Goal: Task Accomplishment & Management: Manage account settings

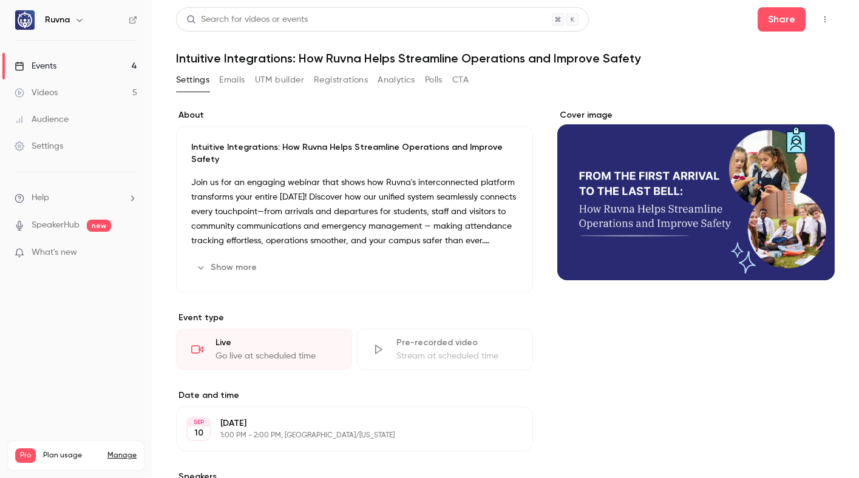
click at [290, 85] on button "UTM builder" at bounding box center [279, 79] width 49 height 19
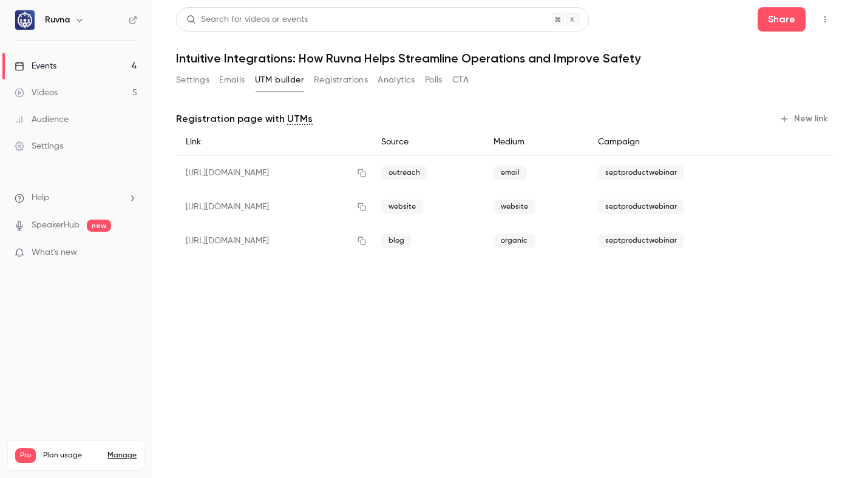
click at [321, 86] on button "Registrations" at bounding box center [341, 79] width 54 height 19
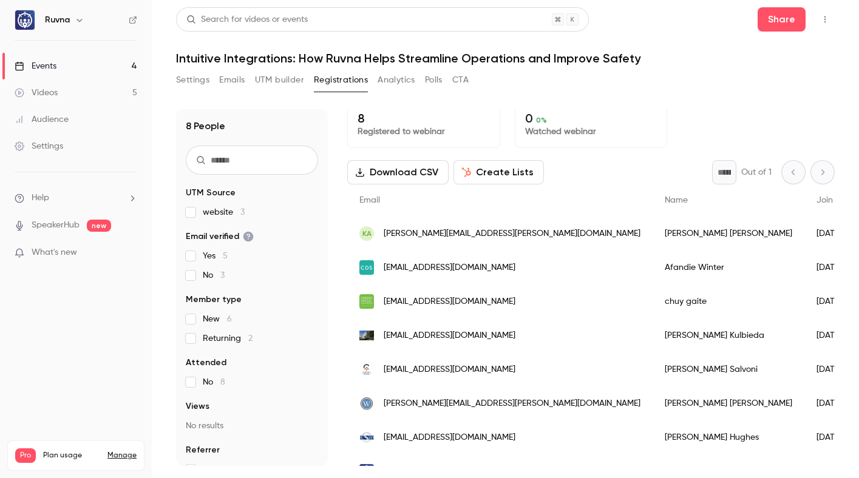
scroll to position [40, 0]
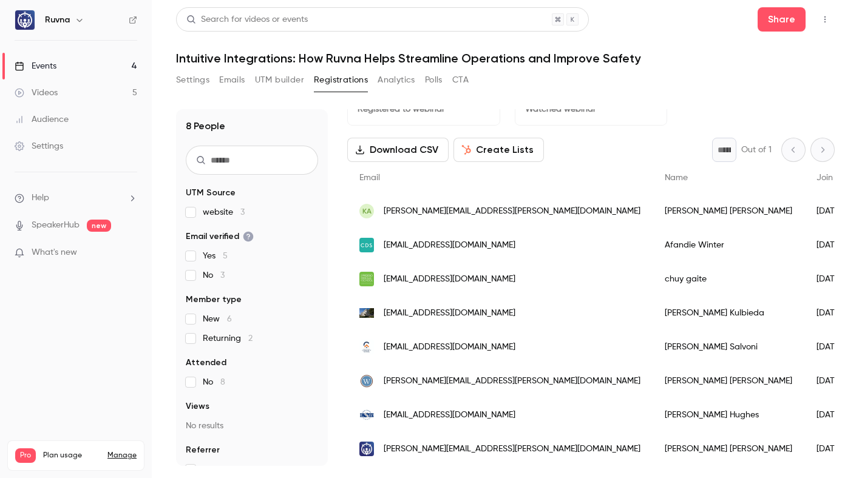
click at [201, 214] on label "website 3" at bounding box center [252, 212] width 132 height 12
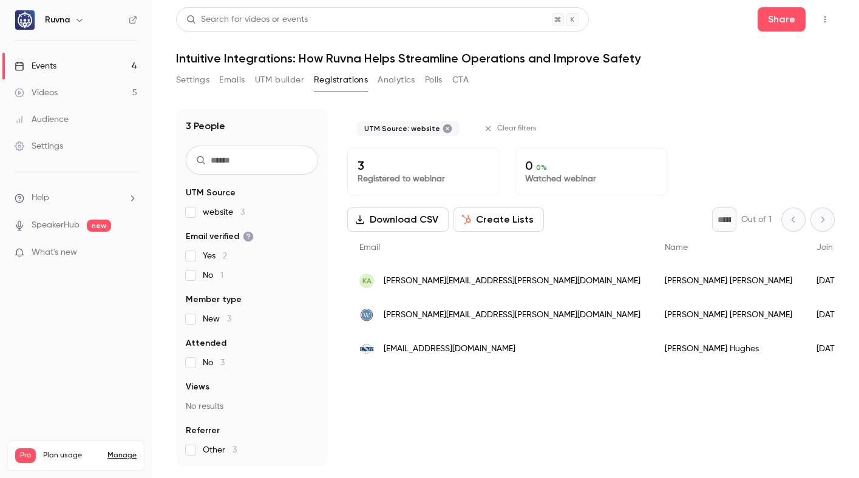
click at [200, 214] on label "website 3" at bounding box center [252, 212] width 132 height 12
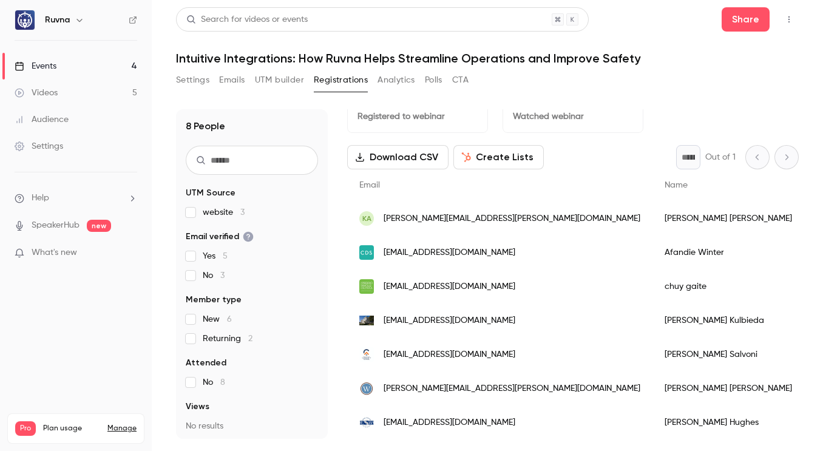
scroll to position [40, 0]
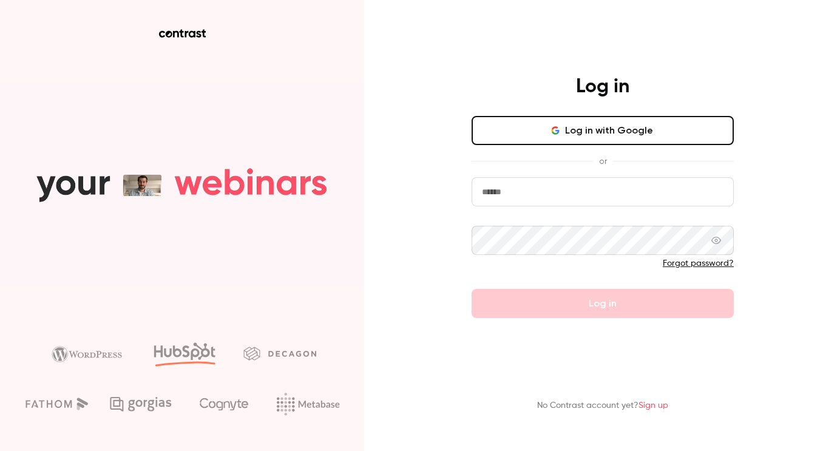
click at [605, 193] on input "email" at bounding box center [603, 191] width 262 height 29
type input "**********"
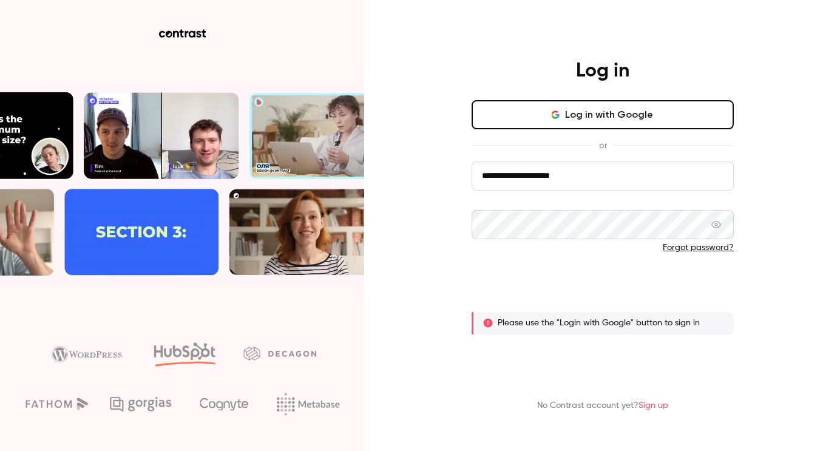
click at [536, 282] on button "Log in" at bounding box center [603, 287] width 262 height 29
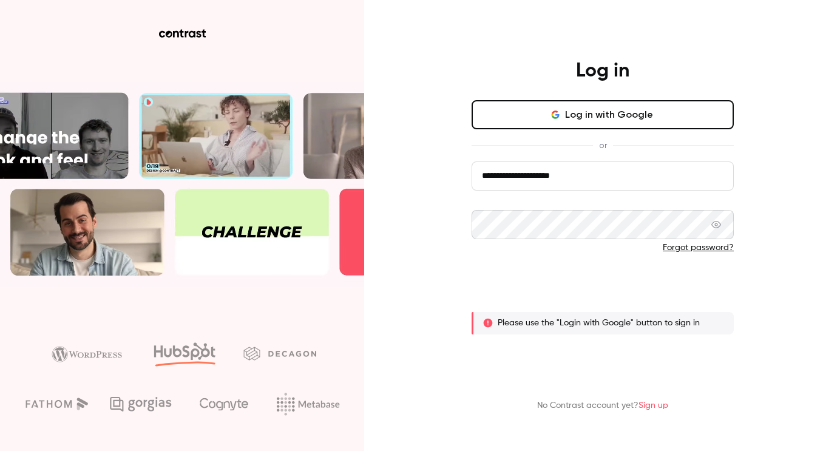
click at [537, 290] on button "Log in" at bounding box center [603, 287] width 262 height 29
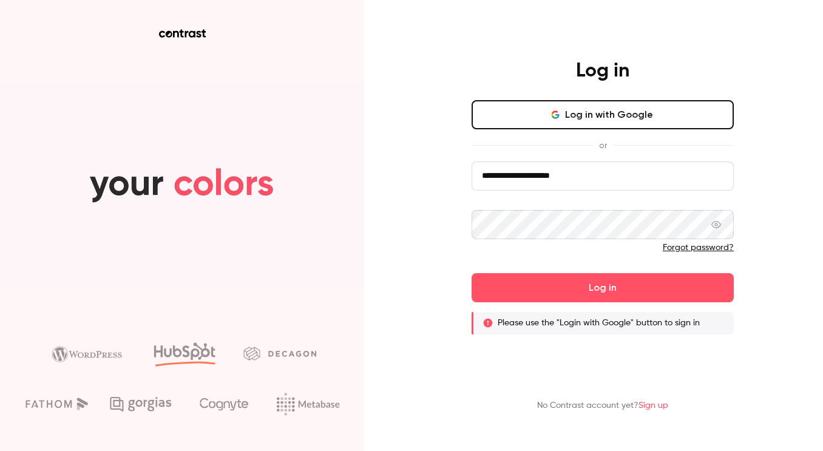
click at [552, 120] on button "Log in with Google" at bounding box center [603, 114] width 262 height 29
